Goal: Task Accomplishment & Management: Manage account settings

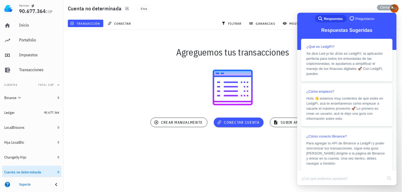
click at [268, 158] on div "[PERSON_NAME] 90.677.364 COP Inicio [GEOGRAPHIC_DATA] Impuestos [GEOGRAPHIC_DAT…" at bounding box center [201, 96] width 402 height 192
click at [394, 8] on div "Cerrar cross-small" at bounding box center [387, 8] width 20 height 6
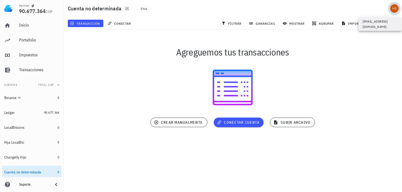
click at [395, 7] on div "avatar" at bounding box center [395, 8] width 8 height 8
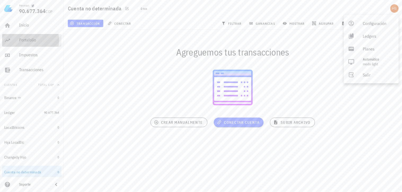
click at [33, 42] on div "Portafolio" at bounding box center [39, 39] width 40 height 5
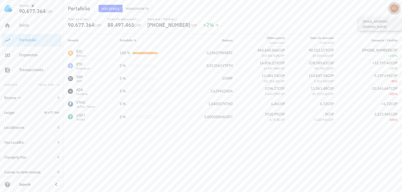
click at [397, 9] on div "avatar" at bounding box center [395, 8] width 8 height 8
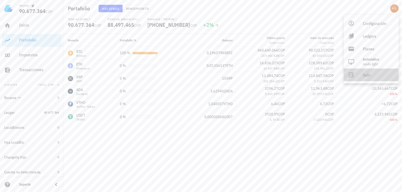
click at [370, 75] on div "Salir" at bounding box center [379, 74] width 32 height 11
